Goal: Check status: Check status

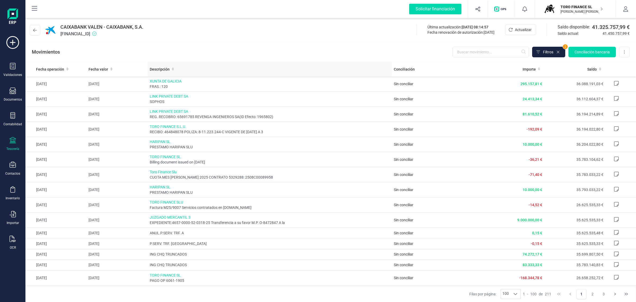
scroll to position [530, 0]
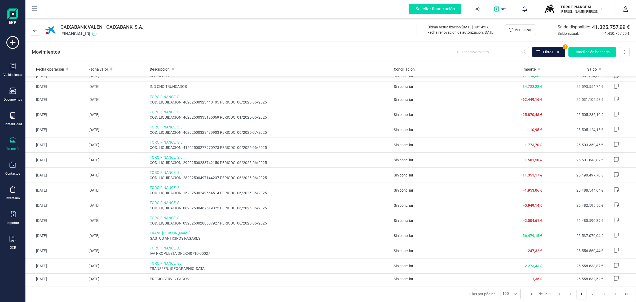
click at [553, 52] on button "Filtros" at bounding box center [548, 52] width 33 height 11
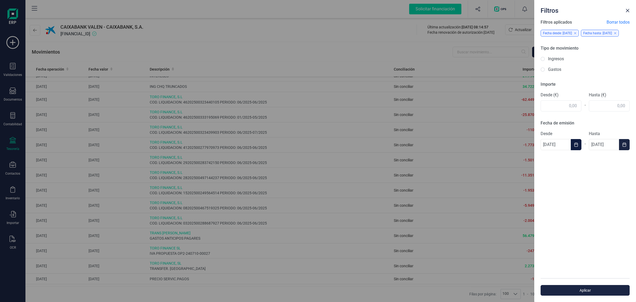
click at [576, 147] on icon "Choose Date" at bounding box center [576, 144] width 4 height 4
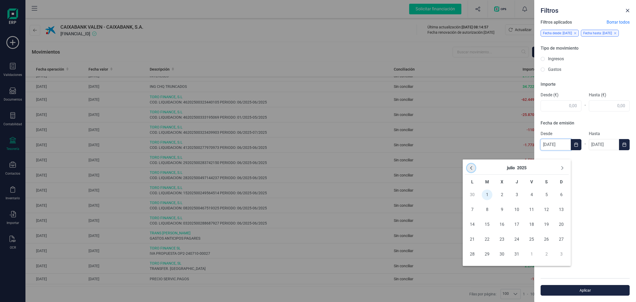
click at [472, 169] on icon "Previous Month" at bounding box center [471, 168] width 4 height 4
click at [512, 170] on button "enero" at bounding box center [510, 168] width 11 height 8
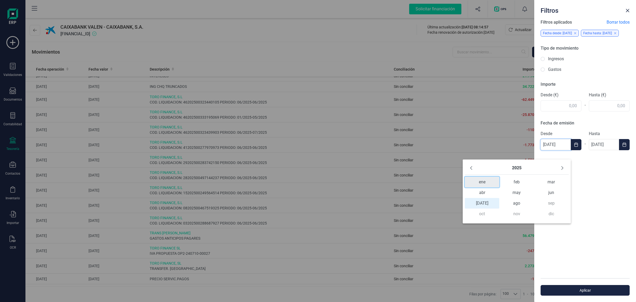
click at [481, 182] on span "ene" at bounding box center [482, 182] width 34 height 11
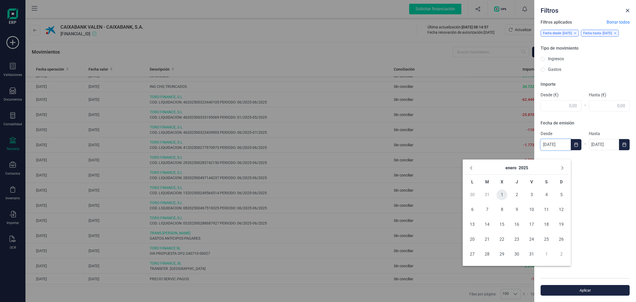
click at [503, 195] on span "1" at bounding box center [502, 194] width 11 height 11
type input "[DATE]"
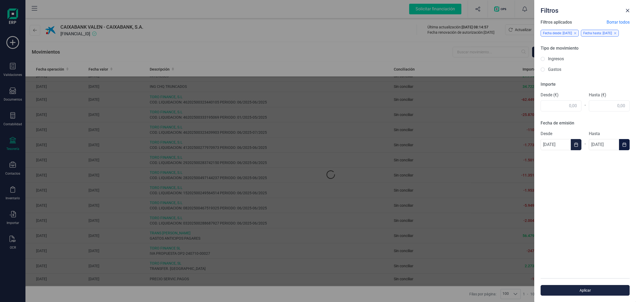
click at [619, 150] on button "Choose Date" at bounding box center [624, 144] width 11 height 11
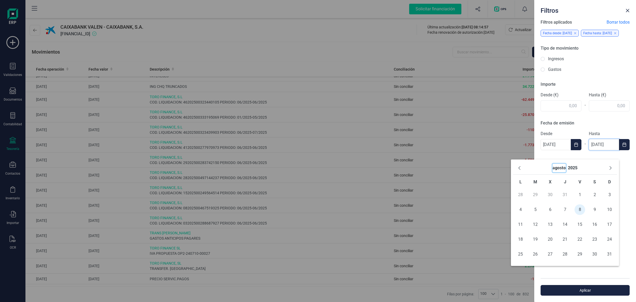
click at [563, 166] on button "agosto" at bounding box center [559, 168] width 13 height 8
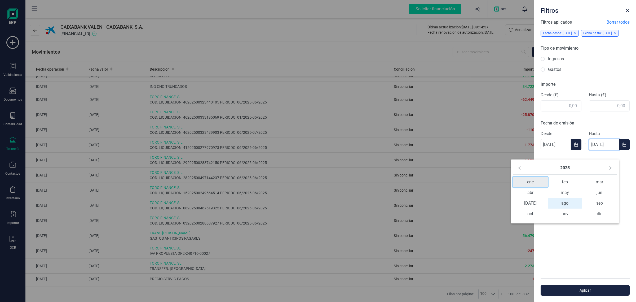
click at [532, 185] on span "ene" at bounding box center [530, 182] width 34 height 11
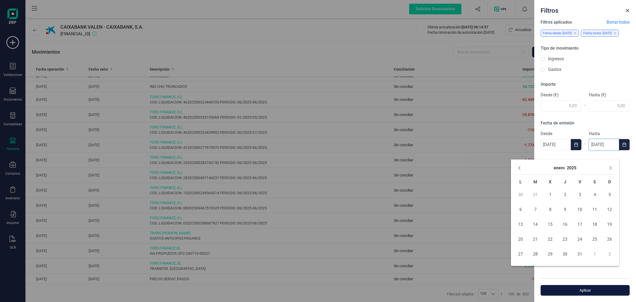
click at [581, 254] on span "31" at bounding box center [580, 254] width 11 height 11
type input "[DATE]"
click at [584, 291] on span "Aplicar" at bounding box center [585, 289] width 77 height 5
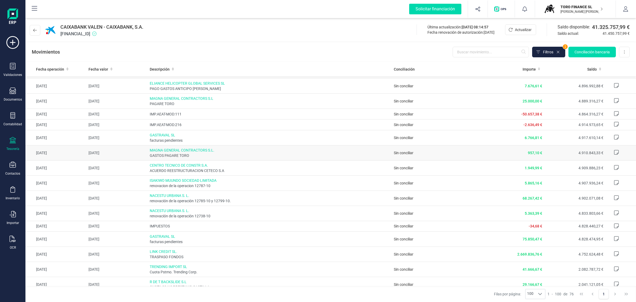
scroll to position [564, 0]
click at [371, 254] on span "LINK CREDIT SL." at bounding box center [270, 251] width 240 height 5
click at [517, 256] on span "2.669.836,76 €" at bounding box center [529, 254] width 25 height 4
click at [521, 256] on span "2.669.836,76 €" at bounding box center [529, 254] width 25 height 4
